Goal: Ask a question: Seek information or help from site administrators or community

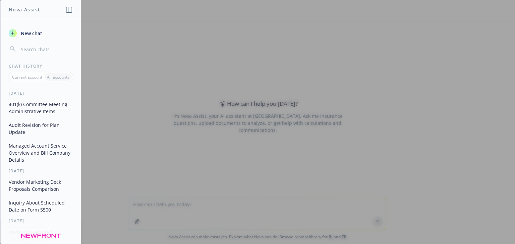
click at [37, 143] on button "Managed Account Service Overview and Bill Company Details" at bounding box center [40, 152] width 69 height 25
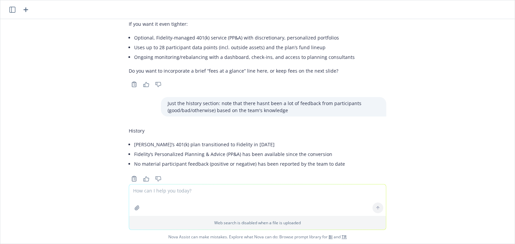
scroll to position [1095, 0]
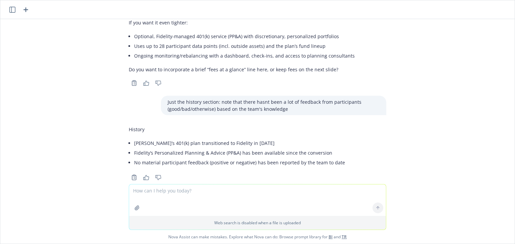
click at [10, 9] on icon "button" at bounding box center [12, 10] width 6 height 6
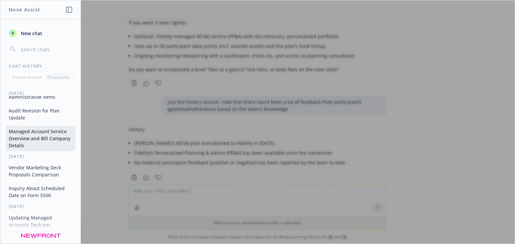
scroll to position [27, 0]
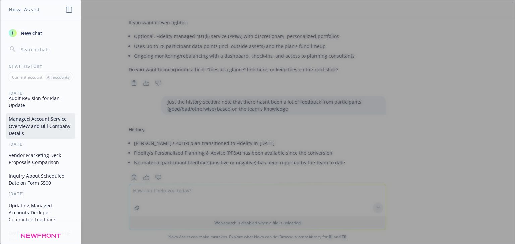
click at [26, 109] on button "Audit Revision for Plan Update" at bounding box center [40, 102] width 69 height 18
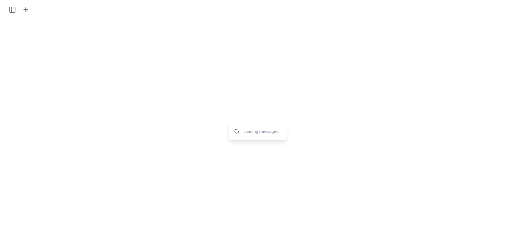
click at [11, 11] on icon "button" at bounding box center [12, 10] width 6 height 6
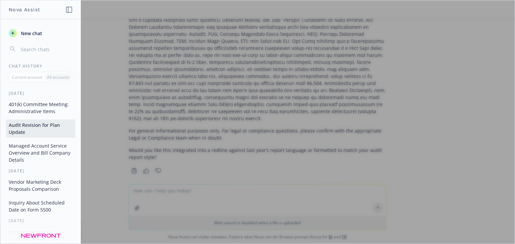
scroll to position [195, 0]
click at [311, 130] on div at bounding box center [257, 122] width 514 height 244
click at [34, 159] on button "Managed Account Service Overview and Bill Company Details" at bounding box center [40, 152] width 69 height 25
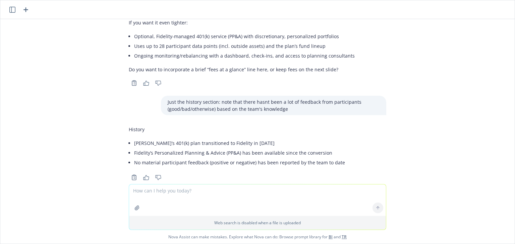
click at [12, 12] on icon "button" at bounding box center [12, 10] width 6 height 6
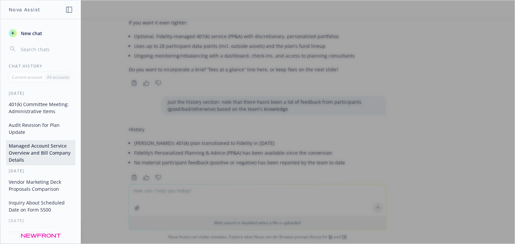
click at [39, 181] on button "Vendor Marketing Deck Proposals Comparison" at bounding box center [40, 186] width 69 height 18
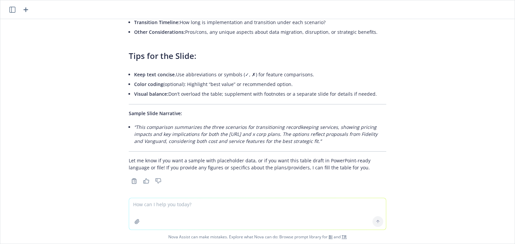
scroll to position [376, 0]
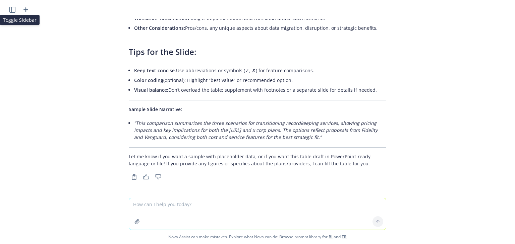
click at [9, 7] on icon "button" at bounding box center [12, 10] width 6 height 6
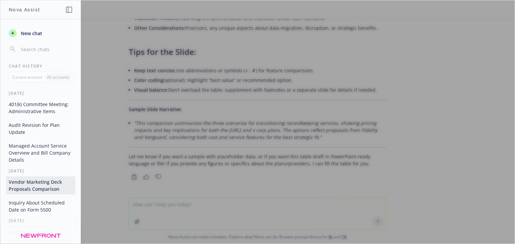
click at [200, 117] on div at bounding box center [257, 122] width 514 height 244
click at [200, 116] on div at bounding box center [257, 122] width 514 height 244
click at [24, 206] on button "Inquiry About Scheduled Date on Form 5500" at bounding box center [40, 206] width 69 height 18
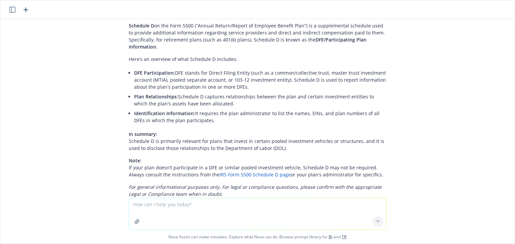
scroll to position [0, 0]
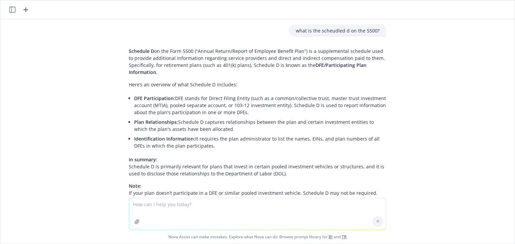
click at [13, 12] on icon "button" at bounding box center [12, 10] width 6 height 6
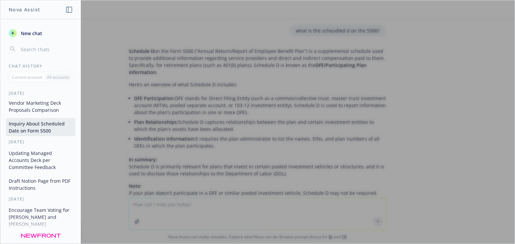
scroll to position [80, 0]
drag, startPoint x: 81, startPoint y: 0, endPoint x: 170, endPoint y: 28, distance: 93.4
click at [170, 45] on div at bounding box center [257, 122] width 514 height 244
